Goal: Transaction & Acquisition: Download file/media

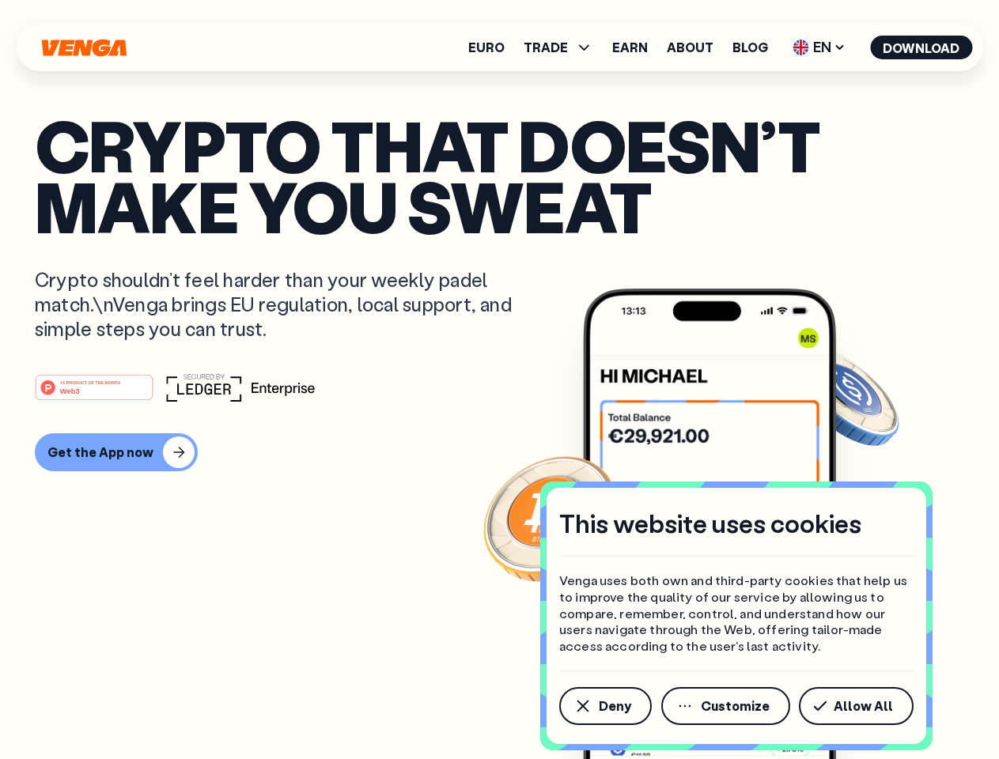
click at [499, 380] on div "#1 PRODUCT OF THE MONTH Web3" at bounding box center [499, 387] width 929 height 28
click at [604, 706] on span "Deny" at bounding box center [615, 706] width 32 height 13
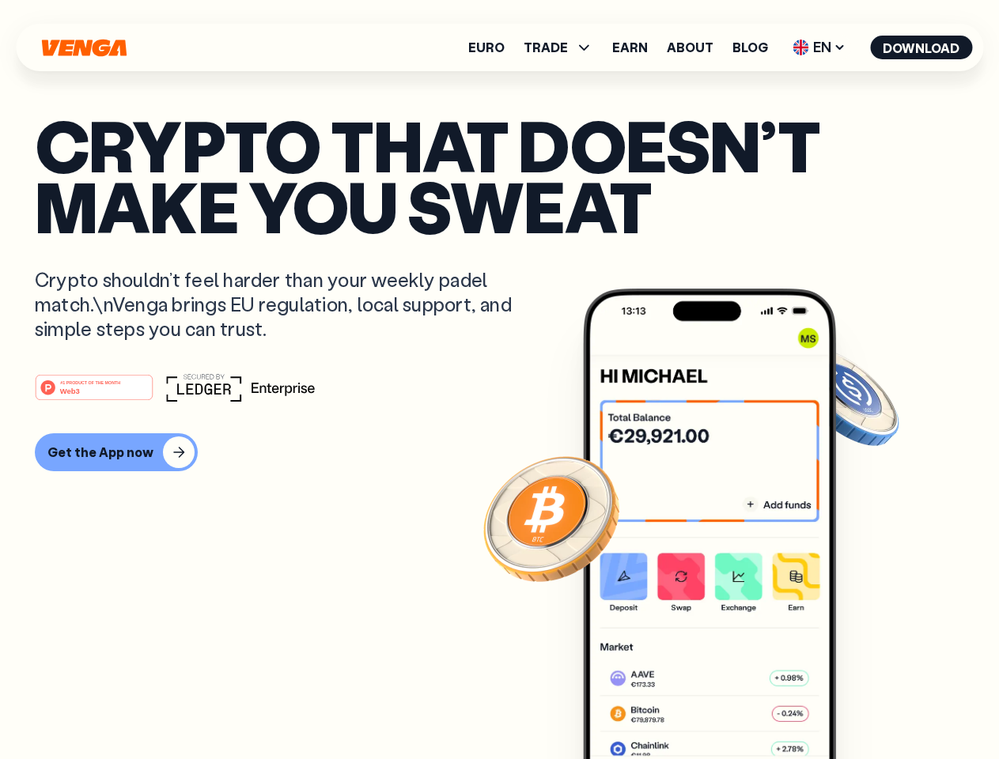
click at [727, 706] on img at bounding box center [709, 554] width 253 height 530
click at [859, 706] on article "Crypto that doesn’t make you sweat Crypto shouldn’t feel harder than your weekl…" at bounding box center [499, 411] width 929 height 593
click at [563, 47] on span "TRADE" at bounding box center [546, 47] width 44 height 13
click at [819, 47] on span "EN" at bounding box center [819, 47] width 64 height 25
click at [922, 47] on button "Download" at bounding box center [921, 48] width 102 height 24
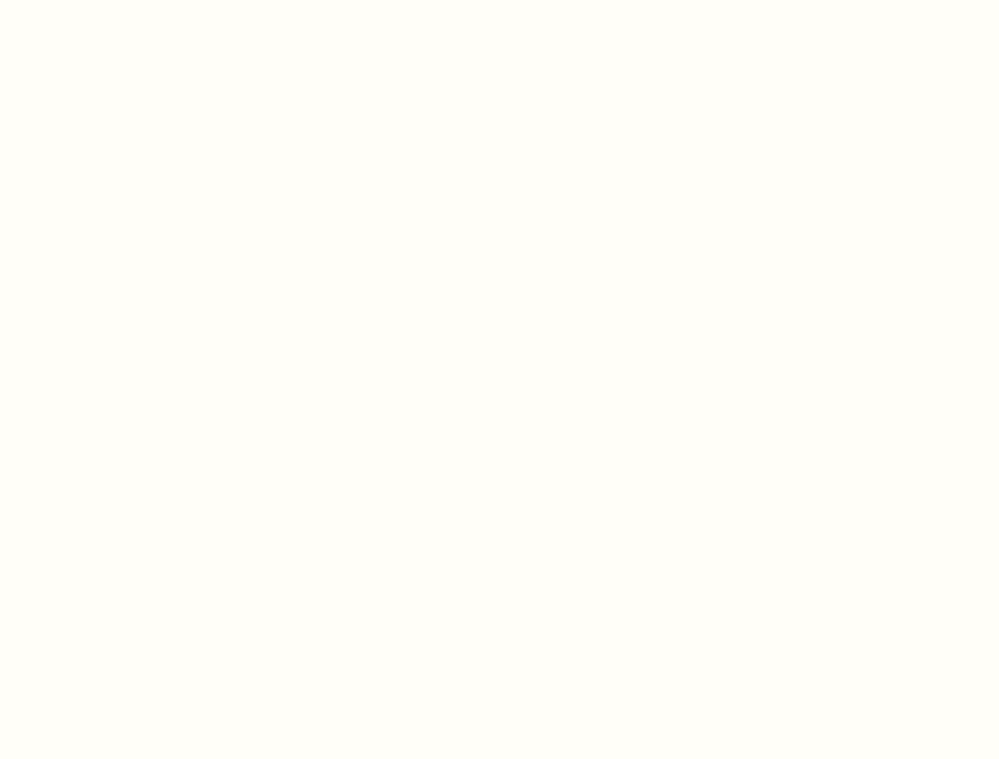
click at [499, 0] on html "This website uses cookies Venga uses both own and third-party cookies that help…" at bounding box center [499, 0] width 999 height 0
click at [114, 0] on html "This website uses cookies Venga uses both own and third-party cookies that help…" at bounding box center [499, 0] width 999 height 0
click at [97, 0] on html "This website uses cookies Venga uses both own and third-party cookies that help…" at bounding box center [499, 0] width 999 height 0
